Goal: Answer question/provide support

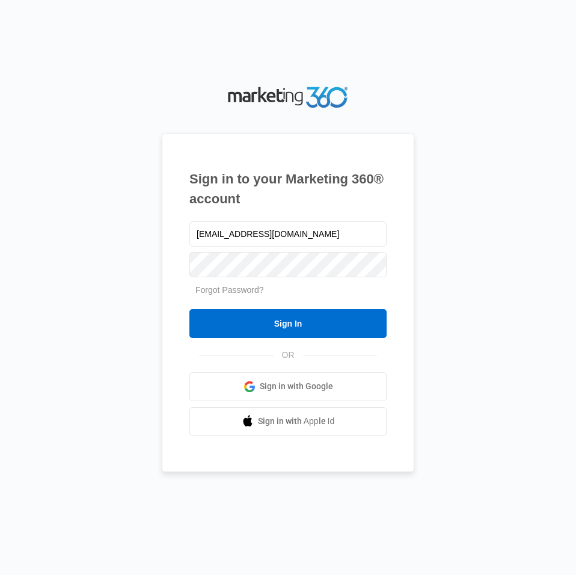
type input "[EMAIL_ADDRESS][DOMAIN_NAME]"
click at [189, 309] on input "Sign In" at bounding box center [287, 323] width 197 height 29
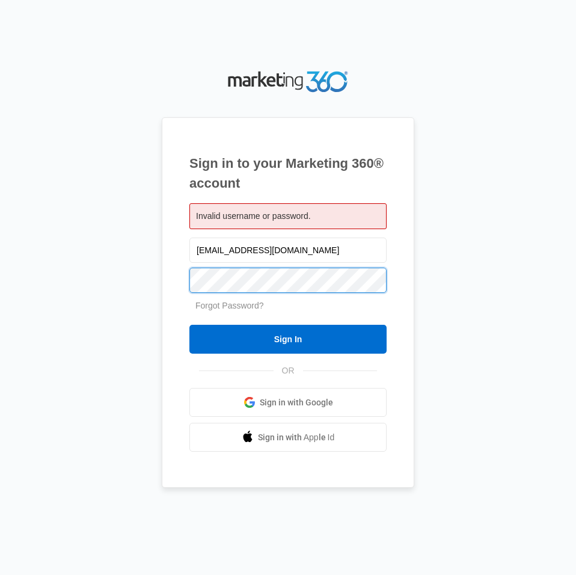
click at [189, 325] on input "Sign In" at bounding box center [287, 339] width 197 height 29
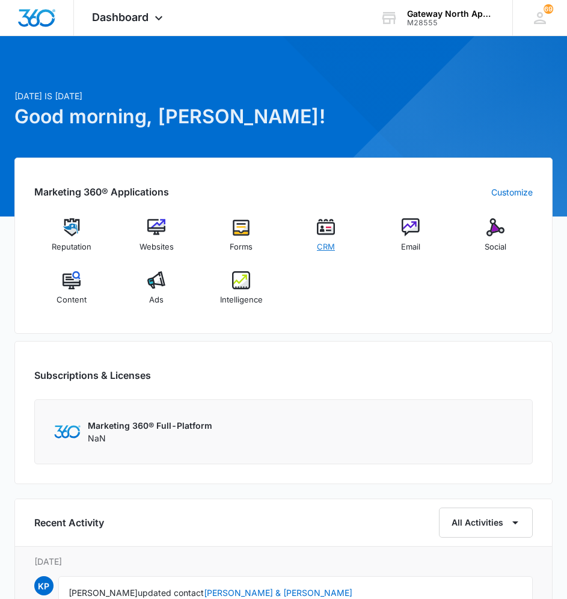
click at [322, 229] on img at bounding box center [326, 227] width 18 height 18
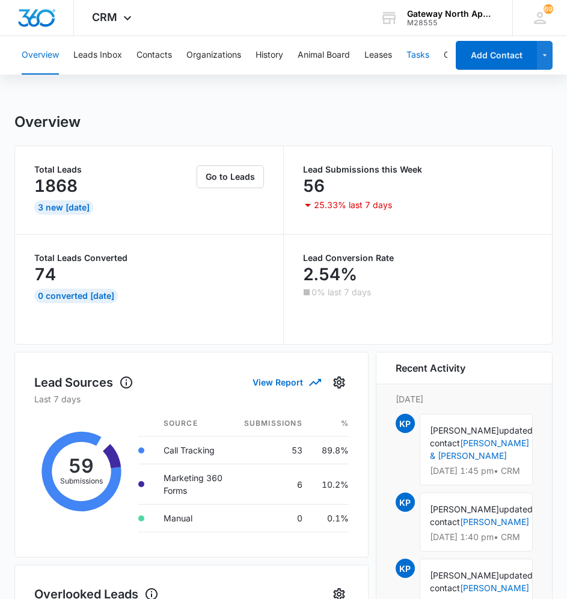
click at [417, 49] on button "Tasks" at bounding box center [417, 55] width 23 height 38
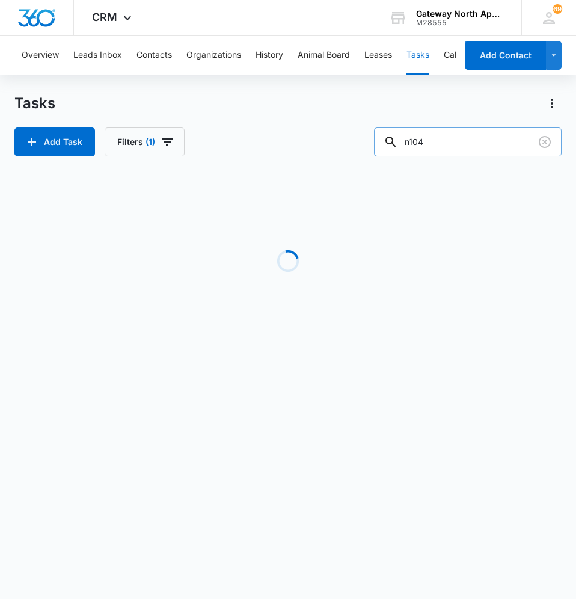
click at [443, 143] on input "n104" at bounding box center [468, 141] width 188 height 29
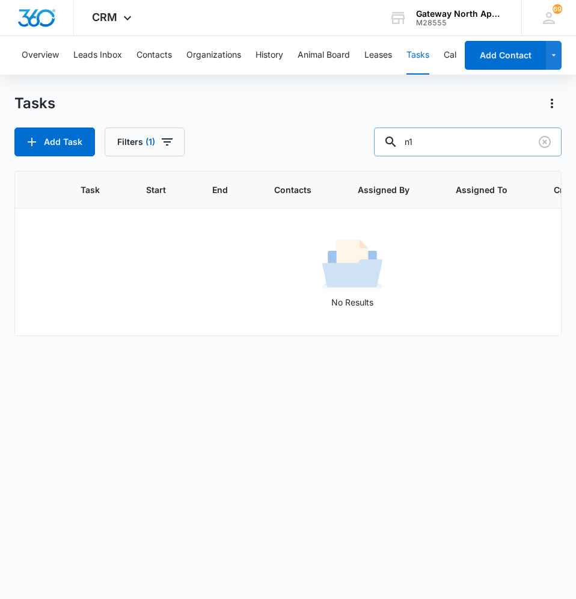
type input "n"
click at [458, 140] on input "c100" at bounding box center [468, 141] width 188 height 29
type input "c"
click at [102, 49] on button "Leads Inbox" at bounding box center [97, 55] width 49 height 38
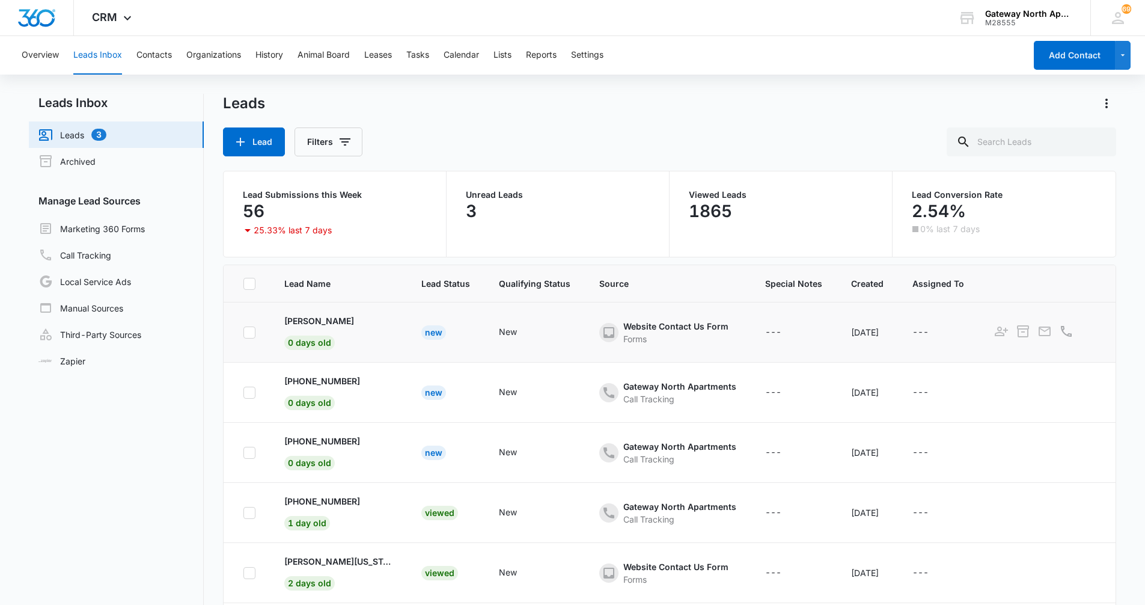
click at [575, 326] on icon at bounding box center [609, 332] width 14 height 14
click at [575, 330] on icon at bounding box center [609, 332] width 14 height 14
click at [295, 317] on p "Chandana" at bounding box center [319, 320] width 70 height 13
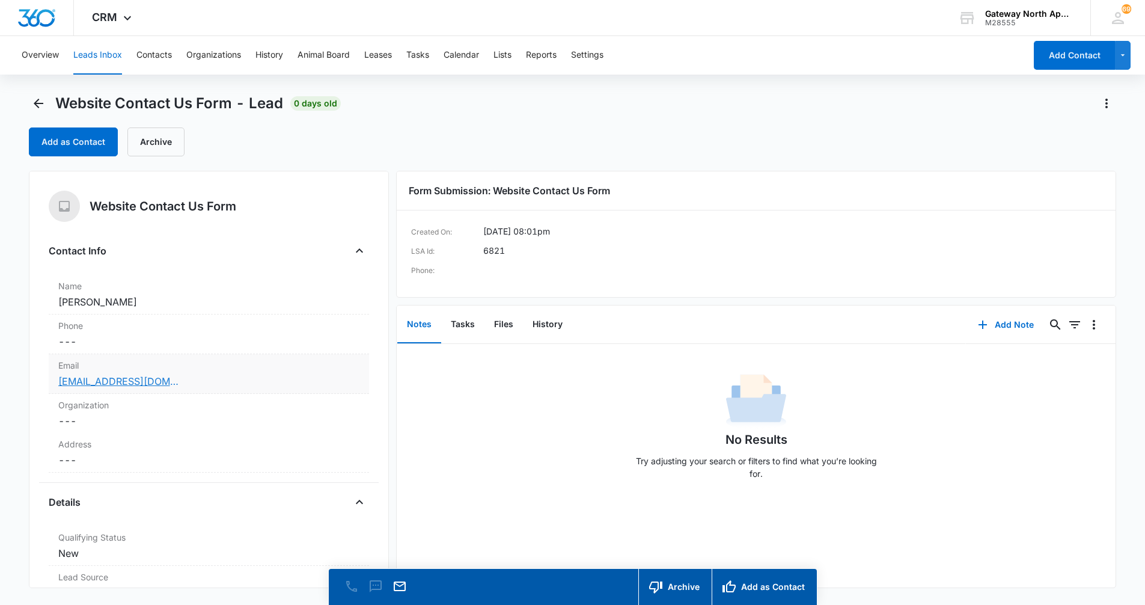
click at [91, 379] on link "chandanagontu30@gmail.com" at bounding box center [118, 381] width 120 height 14
click at [117, 378] on link "chandanagontu30@gmail.com" at bounding box center [118, 381] width 120 height 14
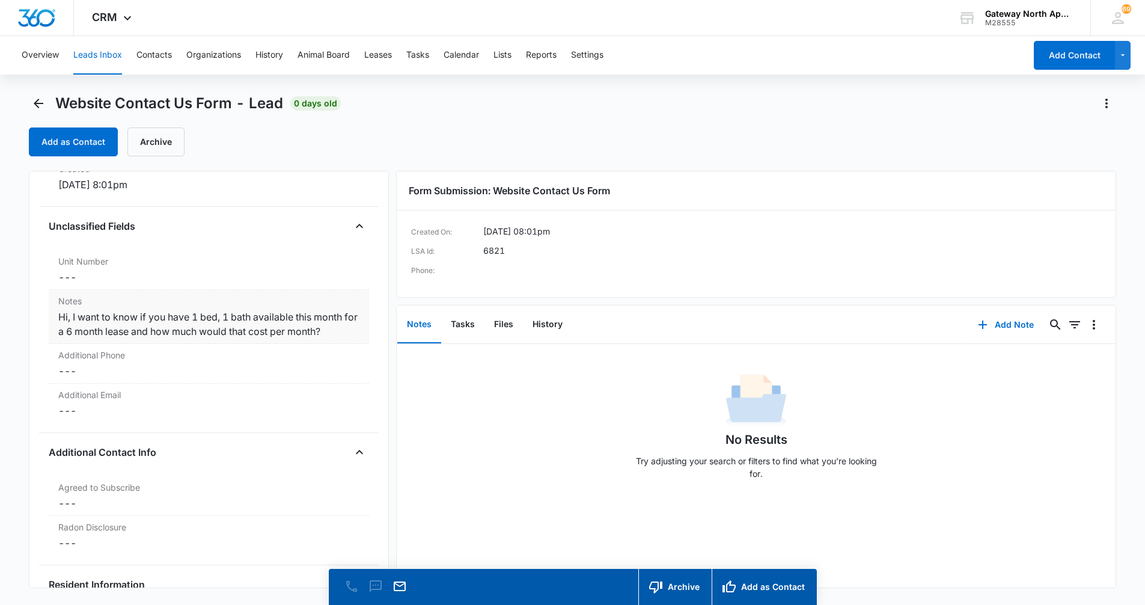
scroll to position [842, 0]
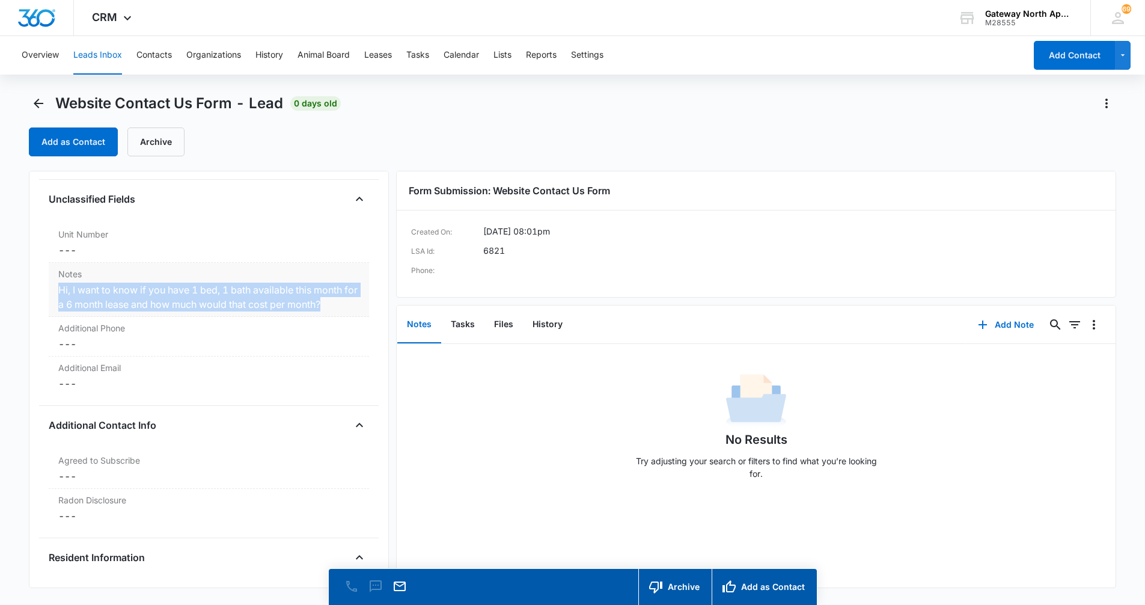
drag, startPoint x: 78, startPoint y: 292, endPoint x: 348, endPoint y: 306, distance: 269.8
click at [348, 306] on div "Notes Cancel Save Changes Hi, I want to know if you have 1 bed, 1 bath availabl…" at bounding box center [209, 290] width 320 height 54
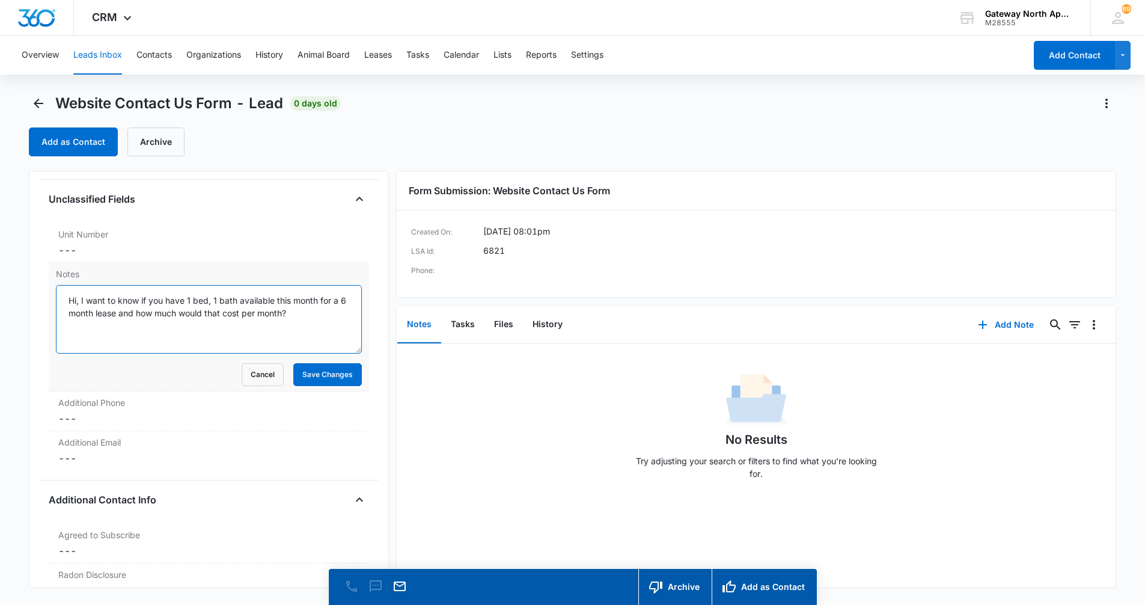
drag, startPoint x: 61, startPoint y: 296, endPoint x: 340, endPoint y: 327, distance: 281.2
click at [340, 327] on textarea "Hi, I want to know if you have 1 bed, 1 bath available this month for a 6 month…" at bounding box center [209, 319] width 306 height 69
click at [320, 370] on button "Save Changes" at bounding box center [327, 374] width 69 height 23
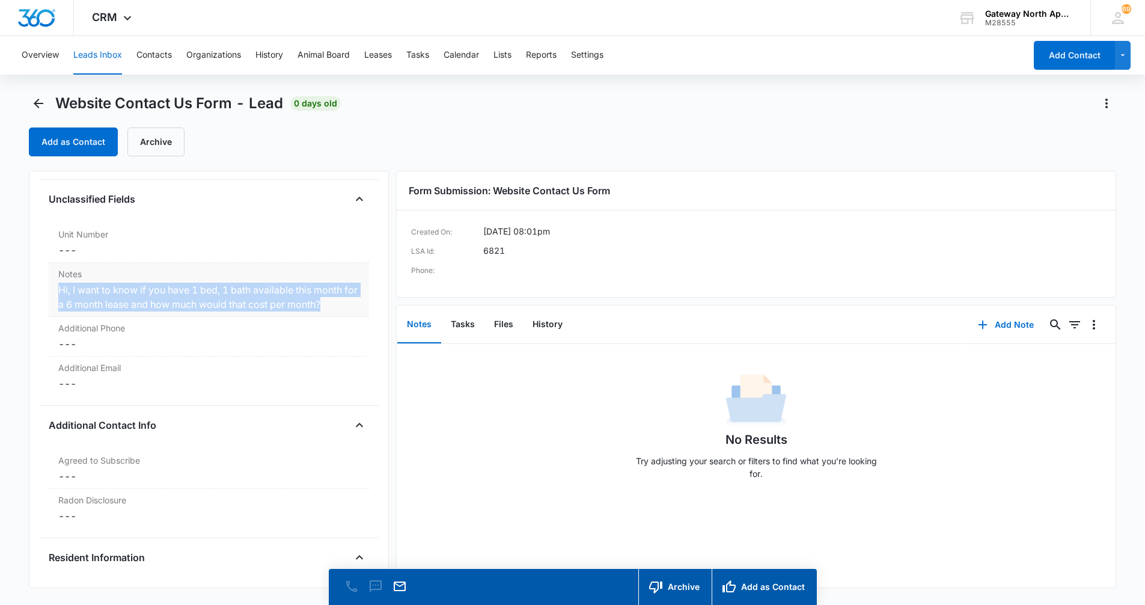
drag, startPoint x: 58, startPoint y: 289, endPoint x: 340, endPoint y: 305, distance: 282.5
click at [340, 305] on div "Hi, I want to know if you have 1 bed, 1 bath available this month for a 6 month…" at bounding box center [208, 297] width 301 height 29
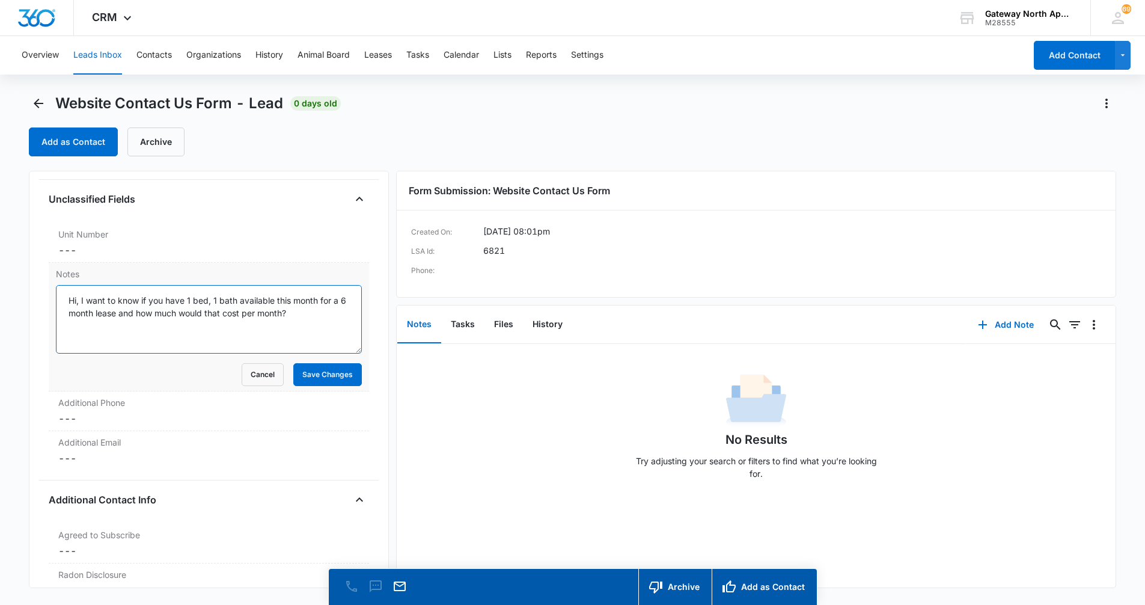
drag, startPoint x: 66, startPoint y: 300, endPoint x: 342, endPoint y: 327, distance: 277.3
click at [343, 327] on textarea "Hi, I want to know if you have 1 bed, 1 bath available this month for a 6 month…" at bounding box center [209, 319] width 306 height 69
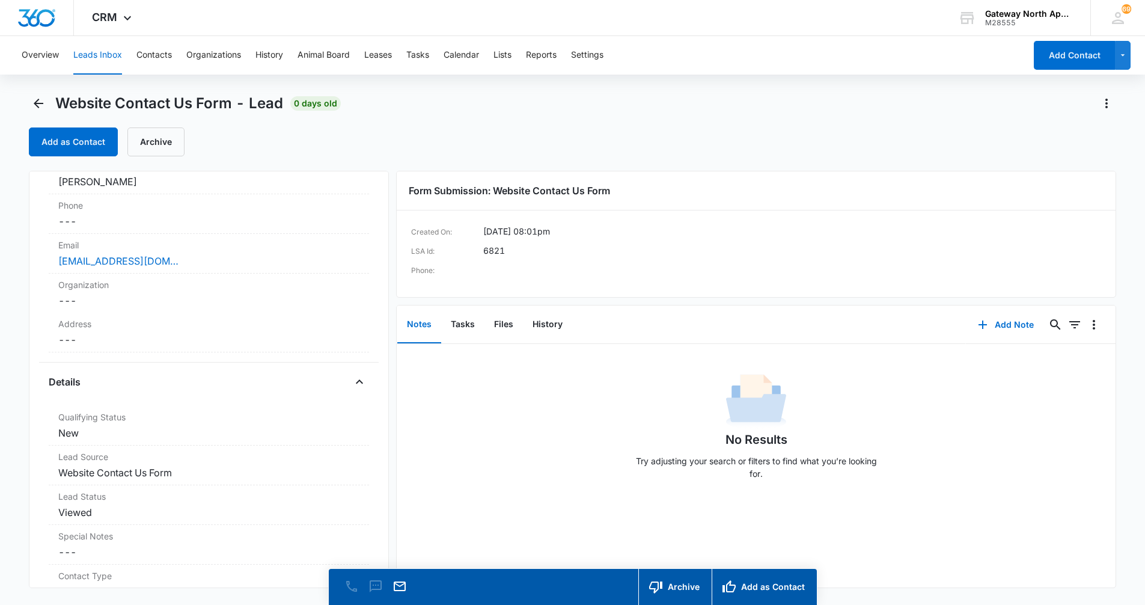
scroll to position [0, 0]
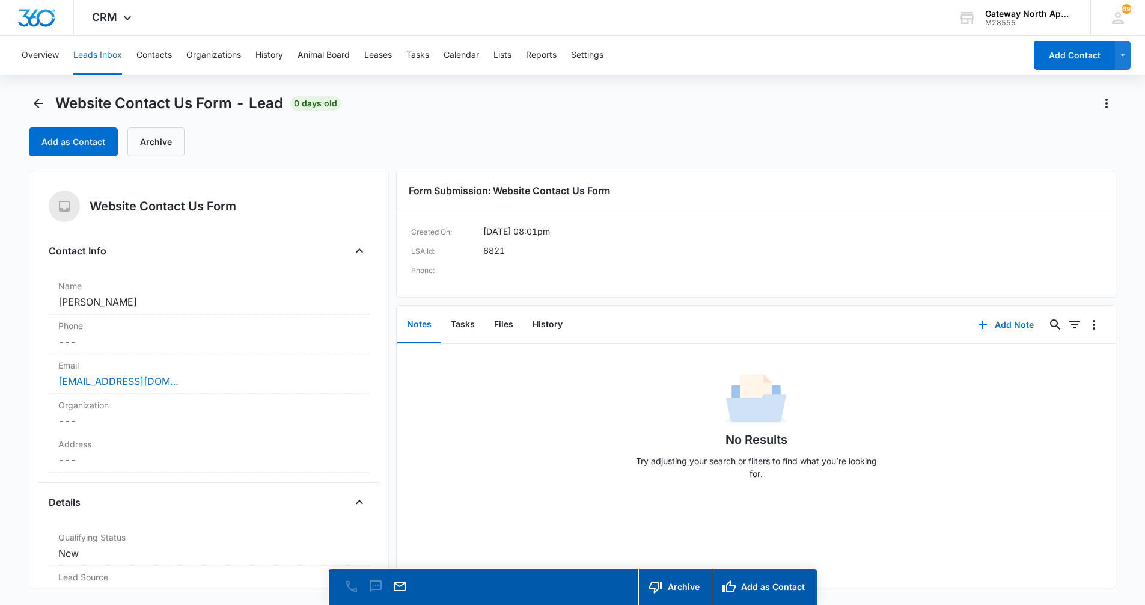
click at [575, 133] on div "Add as Contact Archive" at bounding box center [573, 141] width 1088 height 29
drag, startPoint x: 57, startPoint y: 381, endPoint x: 245, endPoint y: 378, distance: 188.8
click at [245, 378] on div "Email Cancel Save Changes chandanagontu30@gmail.com" at bounding box center [209, 374] width 320 height 40
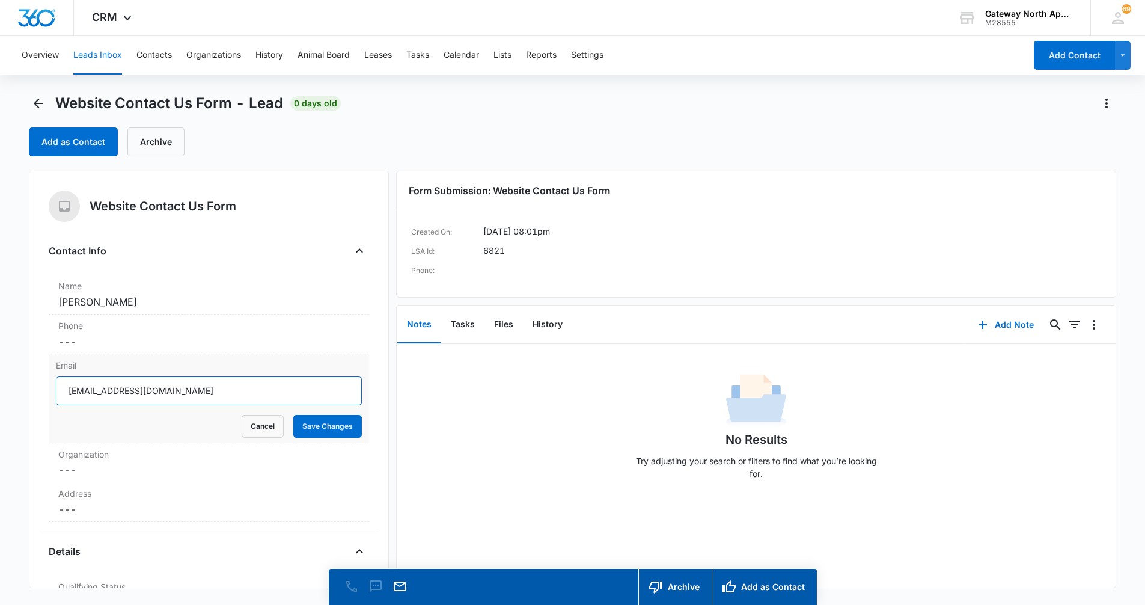
drag, startPoint x: 68, startPoint y: 390, endPoint x: 219, endPoint y: 396, distance: 151.6
click at [219, 396] on input "chandanagontu30@gmail.com" at bounding box center [209, 390] width 306 height 29
drag, startPoint x: 31, startPoint y: 103, endPoint x: 16, endPoint y: 103, distance: 15.0
click at [30, 103] on button "Back" at bounding box center [38, 103] width 19 height 19
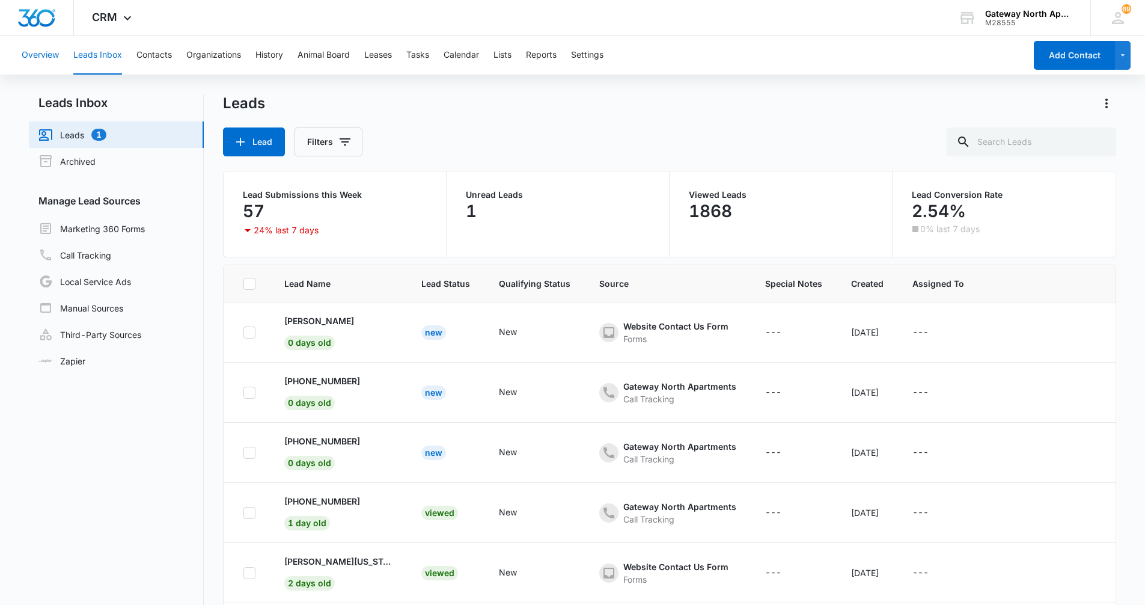
click at [48, 48] on button "Overview" at bounding box center [40, 55] width 37 height 38
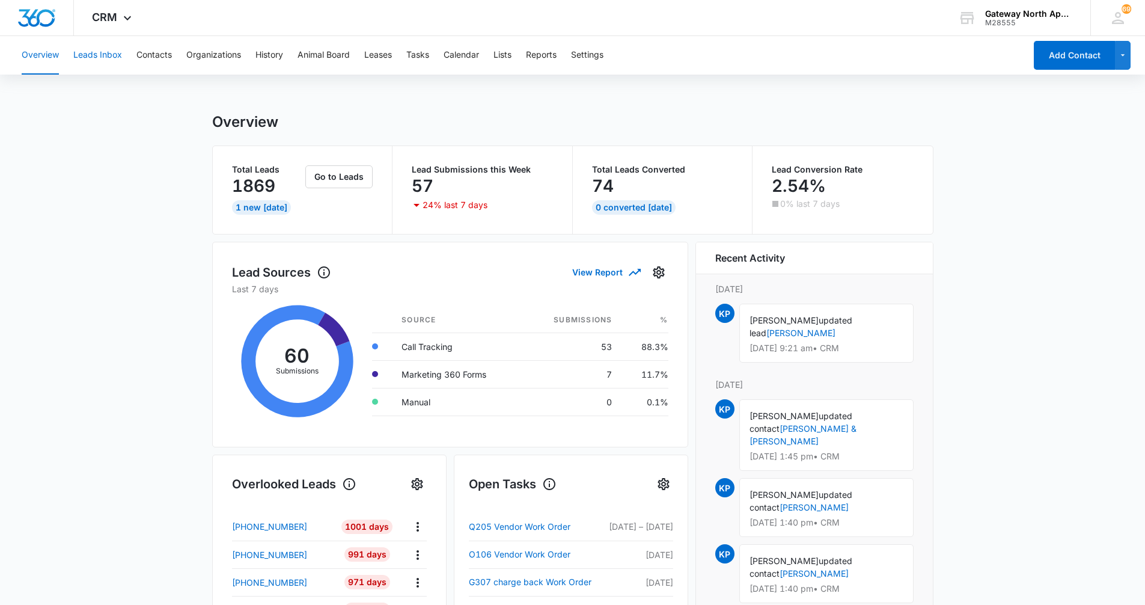
click at [108, 49] on button "Leads Inbox" at bounding box center [97, 55] width 49 height 38
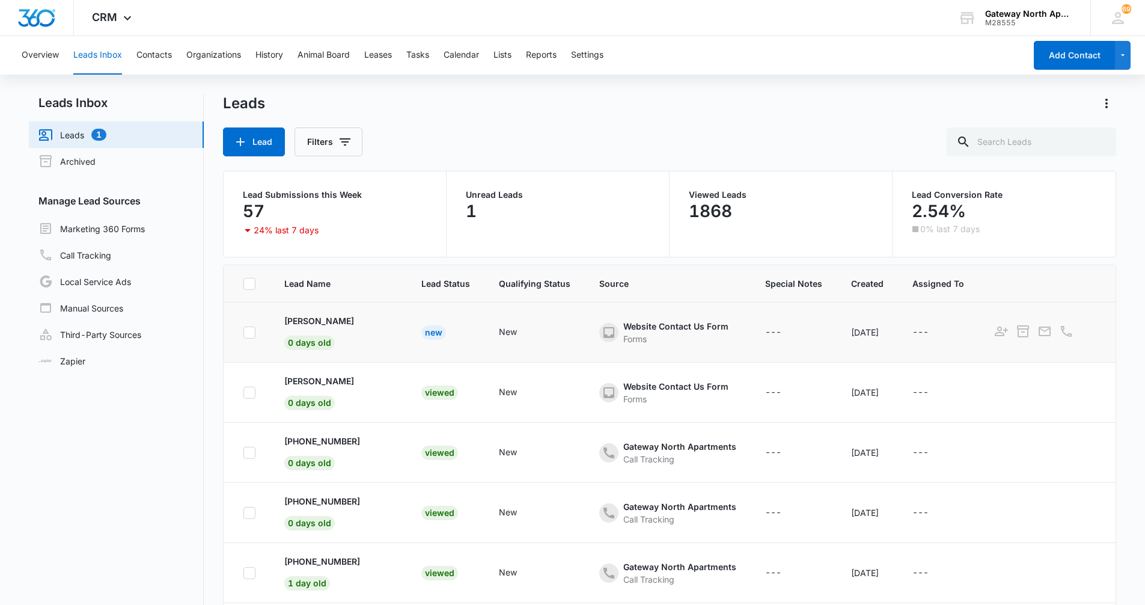
click at [575, 333] on icon at bounding box center [609, 332] width 14 height 14
click at [575, 331] on icon at bounding box center [609, 332] width 14 height 14
click at [317, 317] on p "Carolyn Esh" at bounding box center [319, 320] width 70 height 13
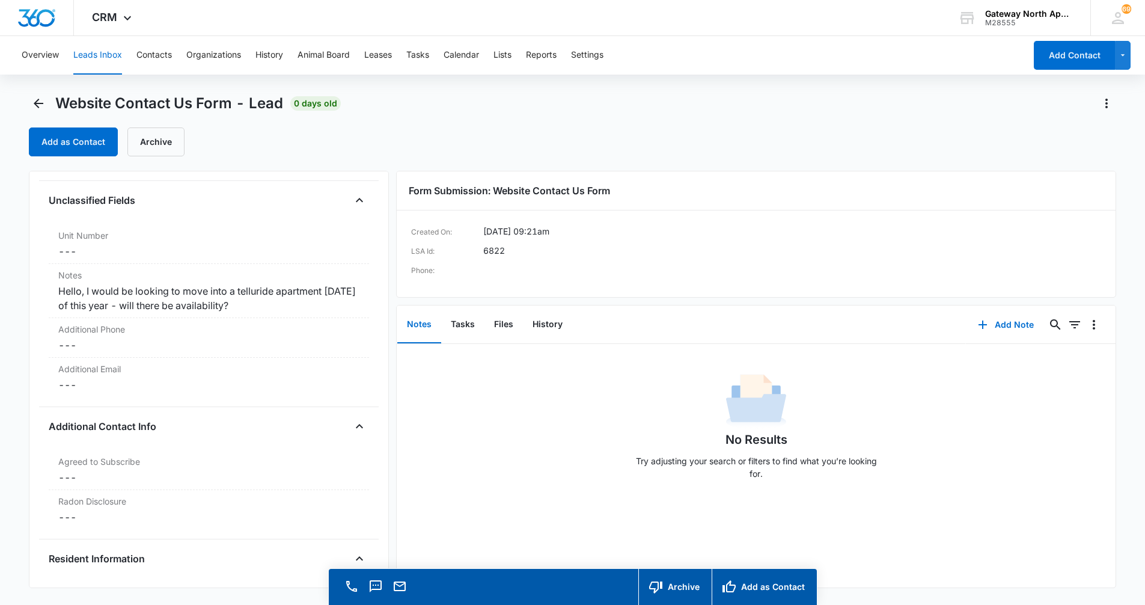
scroll to position [842, 0]
drag, startPoint x: 57, startPoint y: 290, endPoint x: 305, endPoint y: 307, distance: 249.5
click at [305, 307] on div "Notes Cancel Save Changes Hello, I would be looking to move into a telluride ap…" at bounding box center [209, 290] width 320 height 54
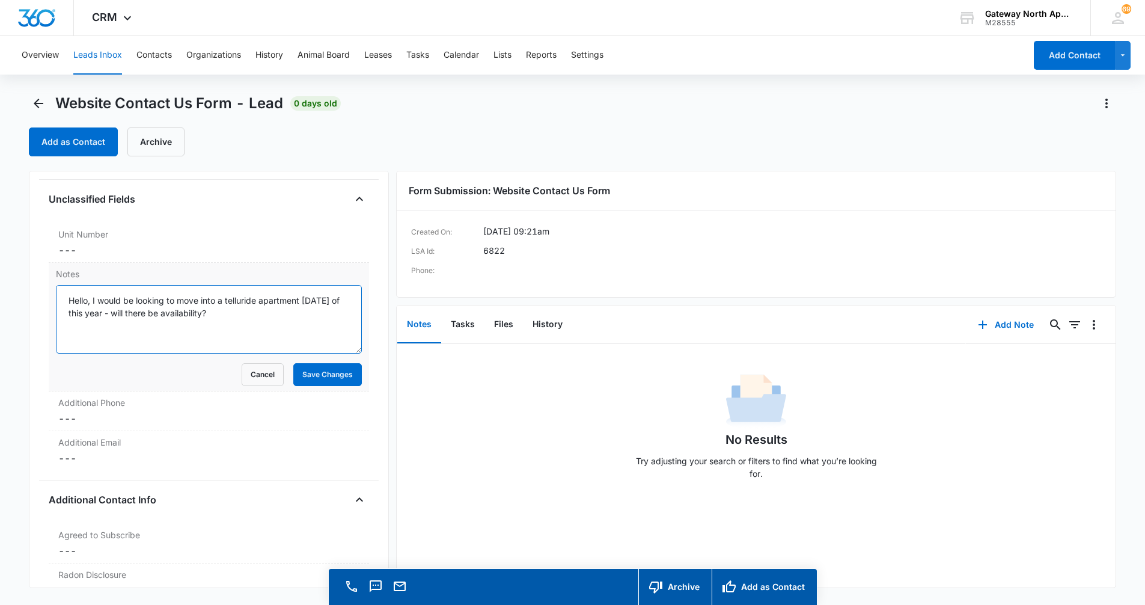
drag, startPoint x: 61, startPoint y: 295, endPoint x: 284, endPoint y: 319, distance: 223.8
click at [284, 319] on textarea "Hello, I would be looking to move into a telluride apartment November 1st of th…" at bounding box center [209, 319] width 306 height 69
click at [303, 381] on button "Save Changes" at bounding box center [327, 374] width 69 height 23
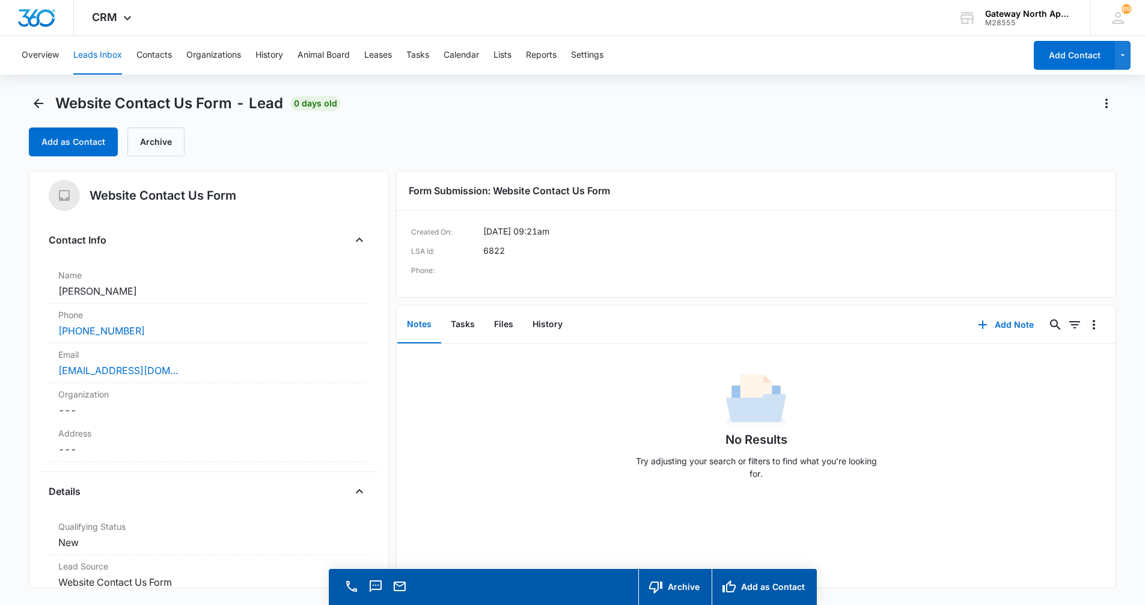
scroll to position [0, 0]
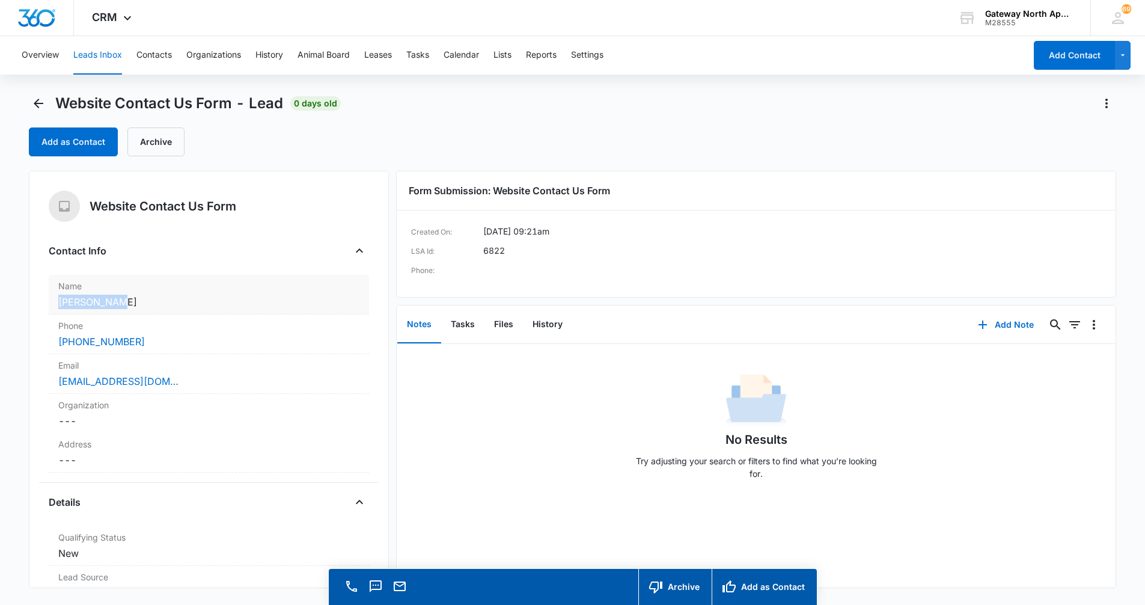
drag, startPoint x: 57, startPoint y: 302, endPoint x: 141, endPoint y: 299, distance: 84.2
click at [141, 299] on div "Name Cancel Save Changes Carolyn Esh" at bounding box center [209, 295] width 320 height 40
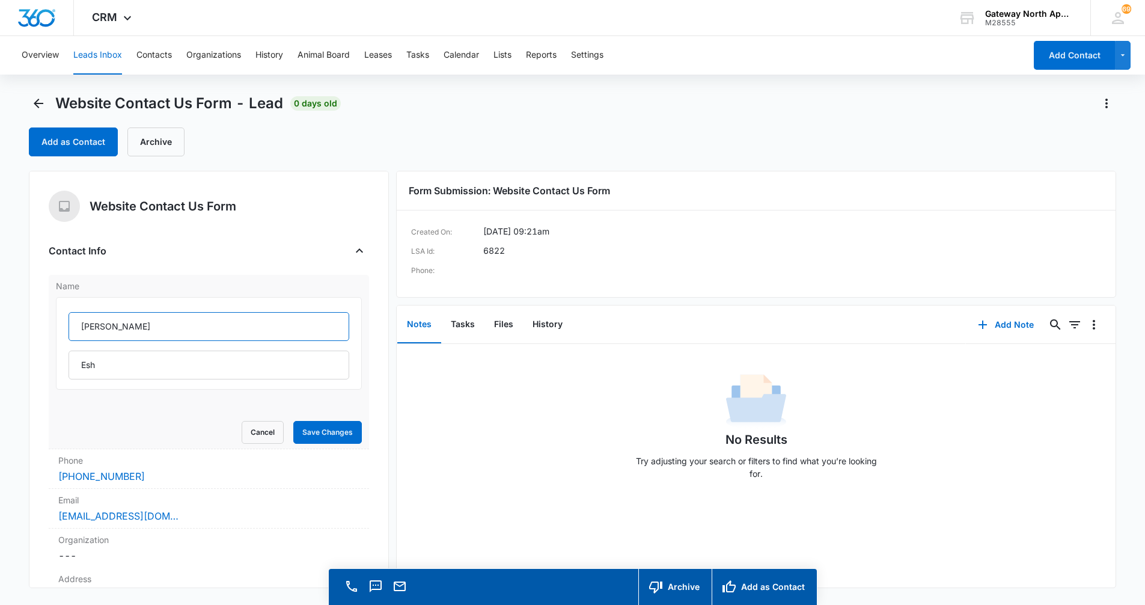
drag, startPoint x: 79, startPoint y: 327, endPoint x: 139, endPoint y: 322, distance: 59.7
click at [139, 322] on input "Carolyn" at bounding box center [209, 326] width 281 height 29
drag, startPoint x: 75, startPoint y: 364, endPoint x: 103, endPoint y: 363, distance: 27.7
click at [103, 363] on input "Esh" at bounding box center [209, 365] width 281 height 29
drag, startPoint x: 81, startPoint y: 327, endPoint x: 112, endPoint y: 324, distance: 31.4
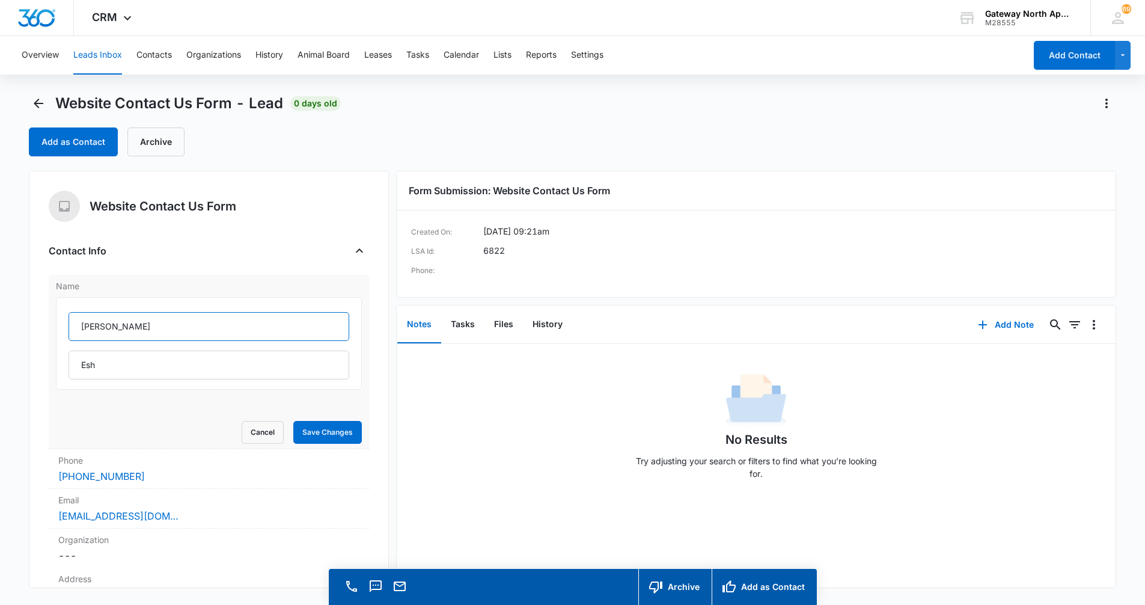
click at [112, 324] on input "Carolyn" at bounding box center [209, 326] width 281 height 29
drag, startPoint x: 77, startPoint y: 366, endPoint x: 97, endPoint y: 363, distance: 20.7
click at [97, 363] on input "Esh" at bounding box center [209, 365] width 281 height 29
click at [301, 429] on button "Save Changes" at bounding box center [327, 432] width 69 height 23
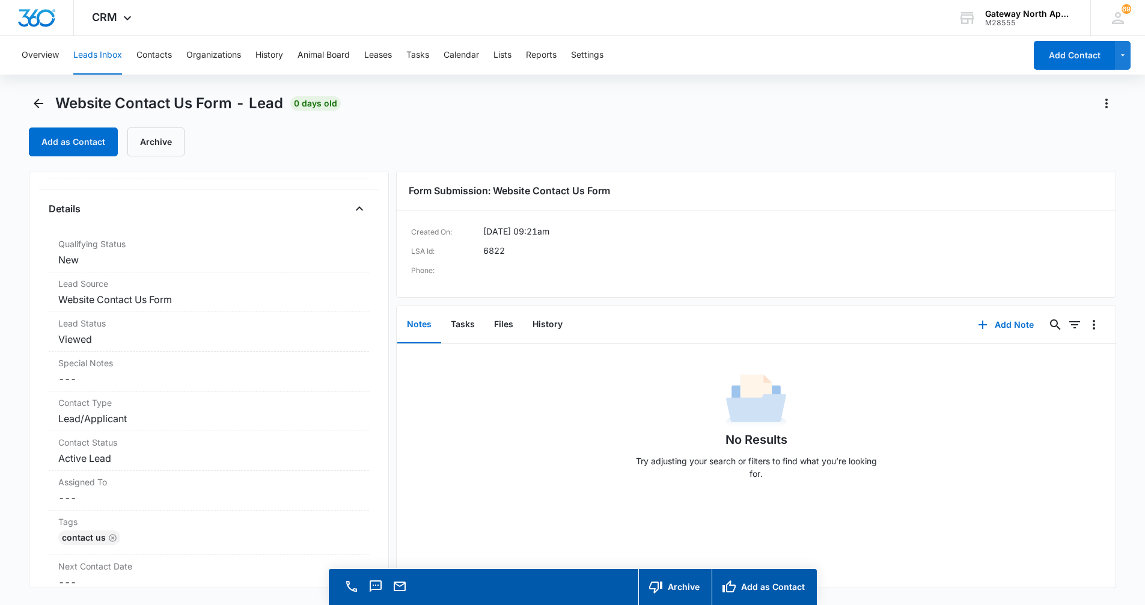
scroll to position [120, 0]
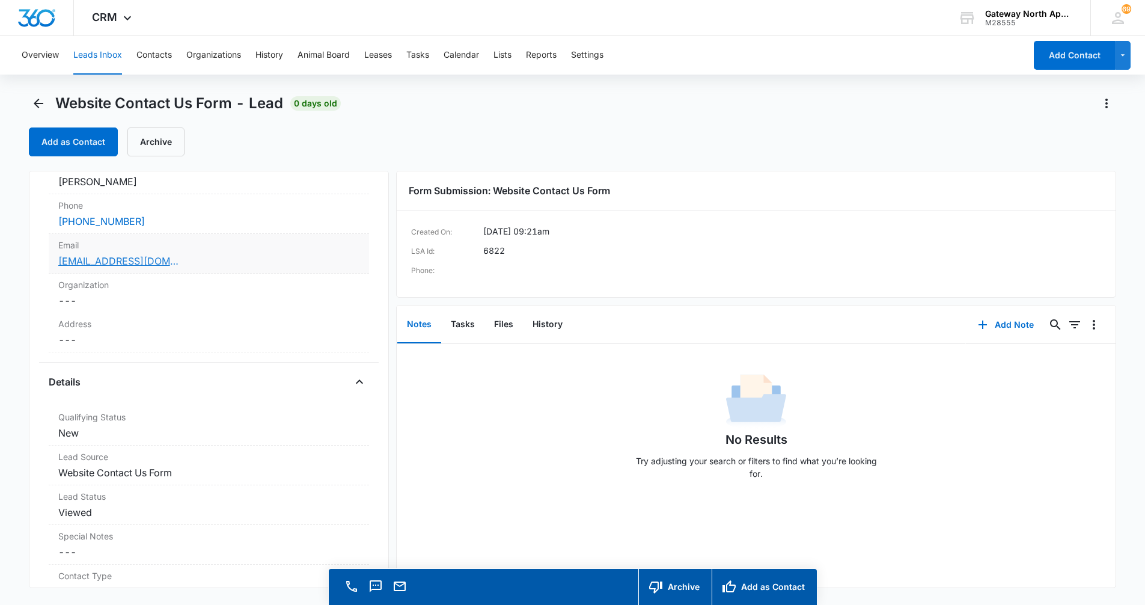
click at [70, 262] on link "cjesh2002@gmail.com" at bounding box center [118, 261] width 120 height 14
